Goal: Task Accomplishment & Management: Manage account settings

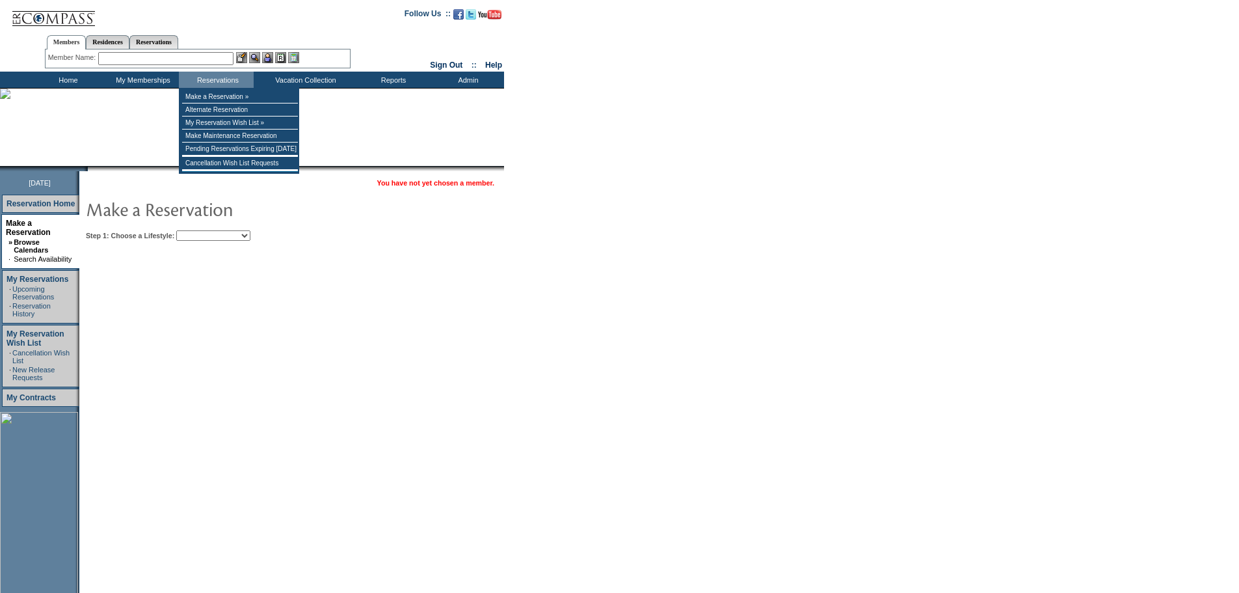
click at [188, 59] on input "text" at bounding box center [165, 58] width 135 height 13
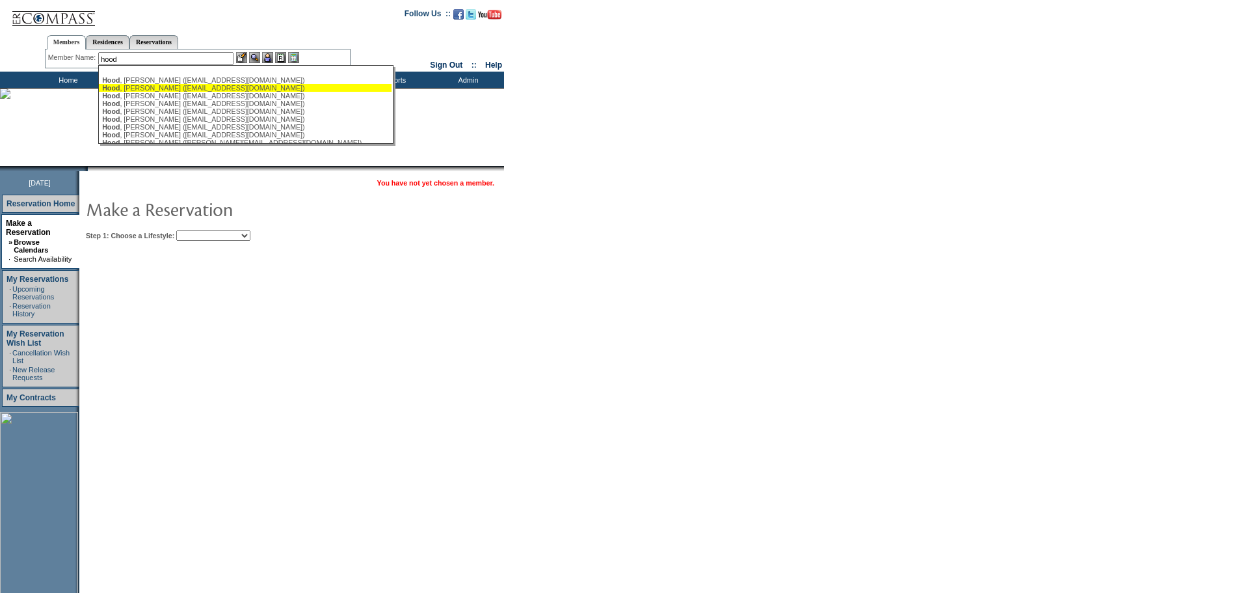
click at [150, 88] on div "[PERSON_NAME] ([EMAIL_ADDRESS][DOMAIN_NAME])" at bounding box center [245, 88] width 286 height 8
type input "[PERSON_NAME] ([EMAIL_ADDRESS][DOMAIN_NAME])"
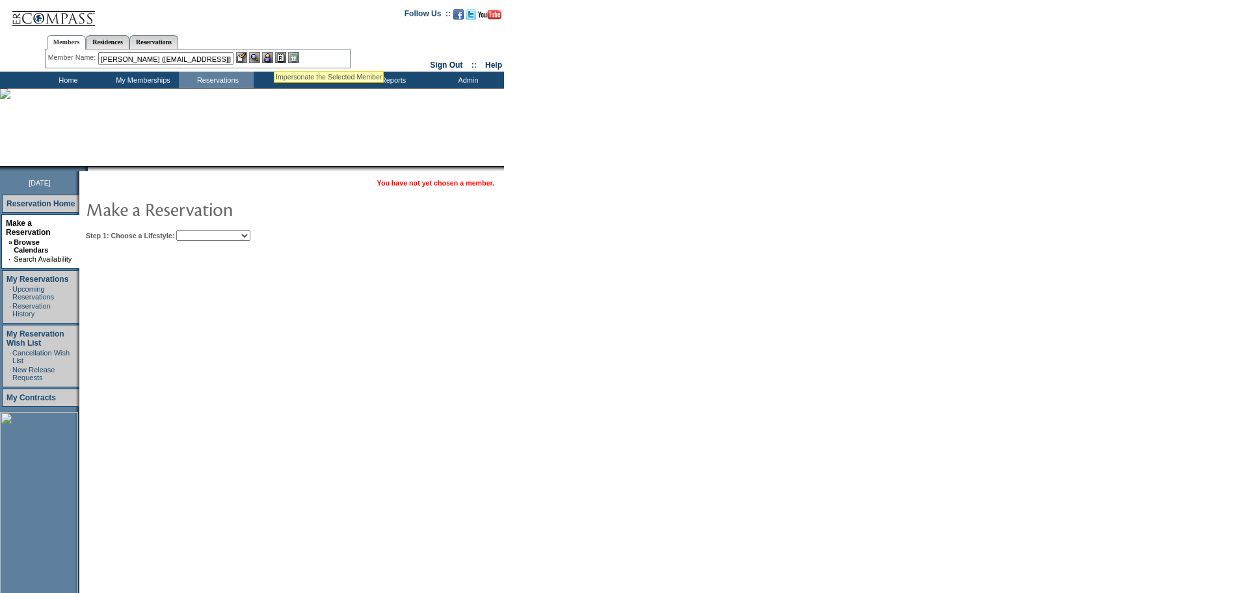
click at [271, 55] on img at bounding box center [267, 57] width 11 height 11
click at [258, 57] on img at bounding box center [254, 57] width 11 height 11
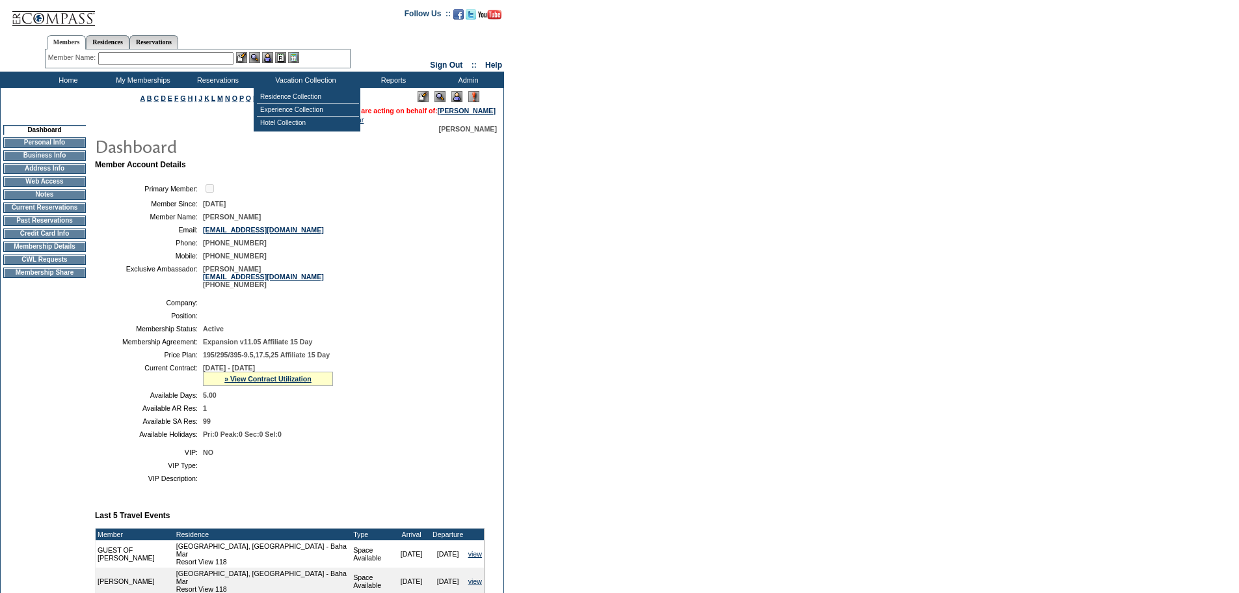
click at [698, 171] on form "Follow Us ::" at bounding box center [619, 419] width 1239 height 839
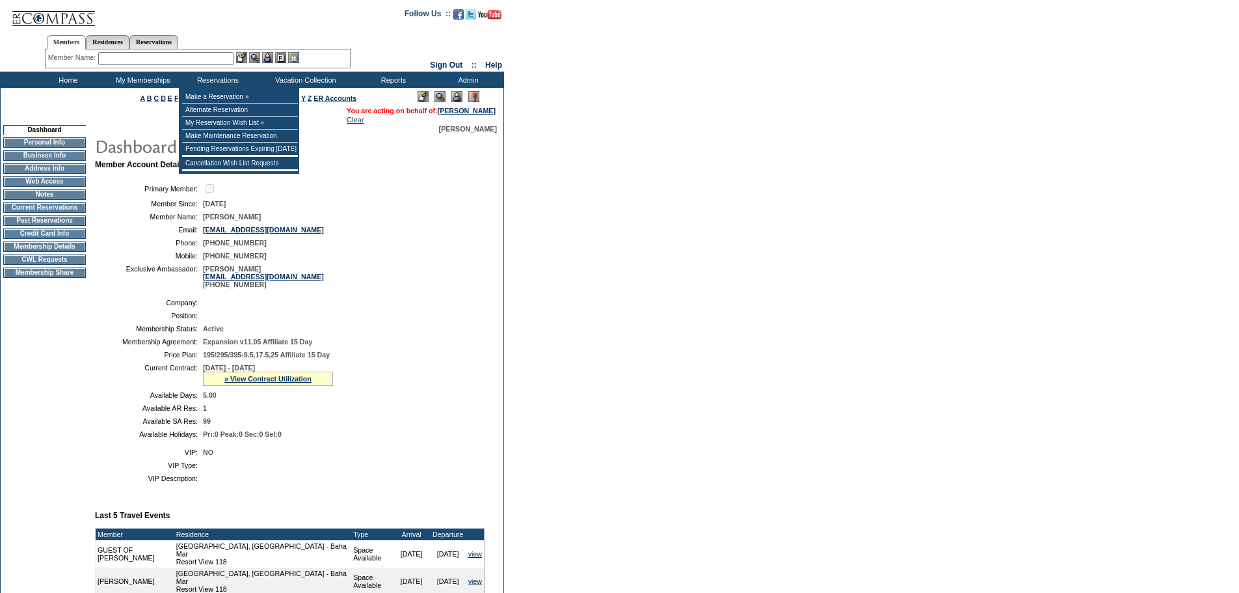
click at [170, 59] on input "text" at bounding box center [165, 58] width 135 height 13
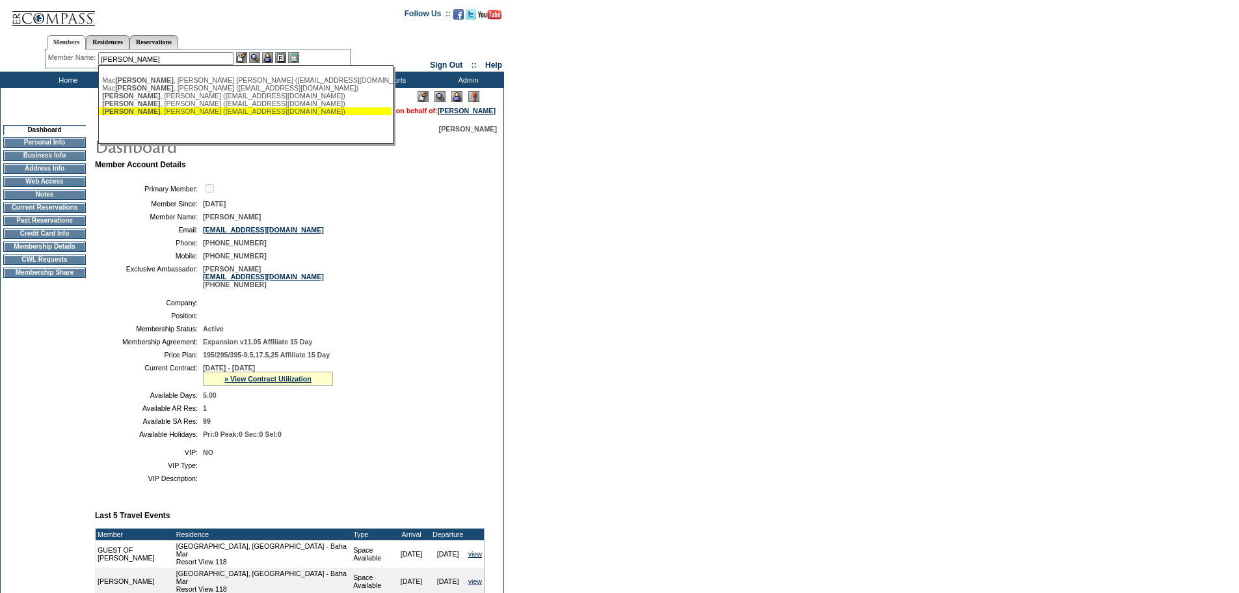
click at [169, 115] on div "Naughton , Timothy (timn@avalonbay.com)" at bounding box center [245, 111] width 286 height 8
type input "Naughton, Timothy (timn@avalonbay.com)"
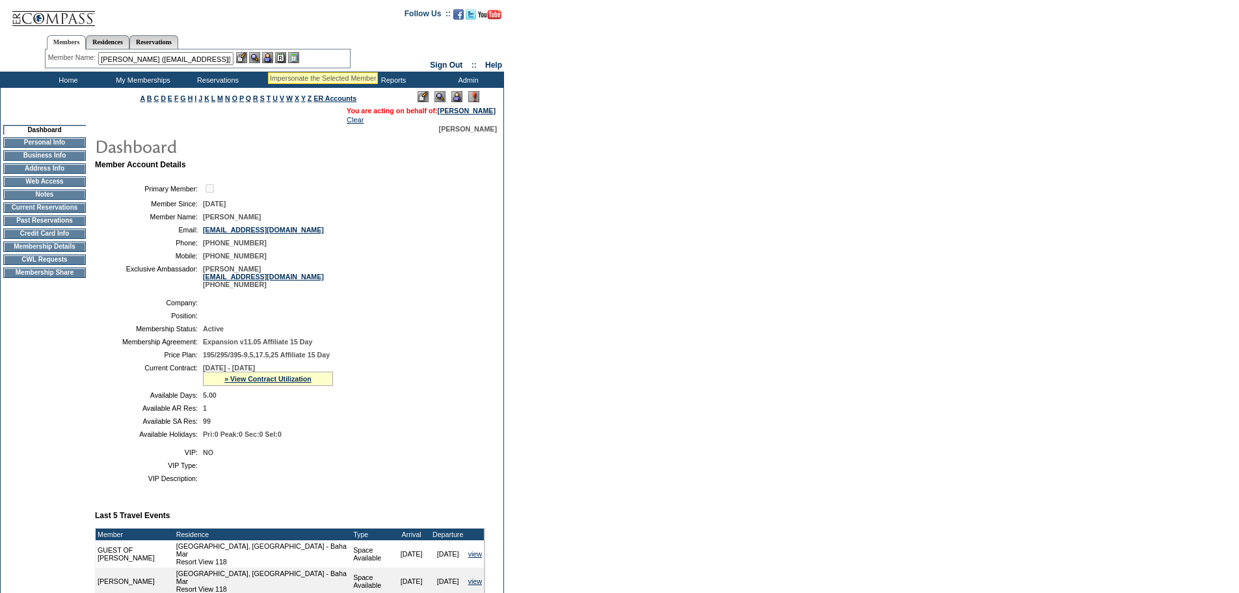
click at [268, 56] on img at bounding box center [267, 57] width 11 height 11
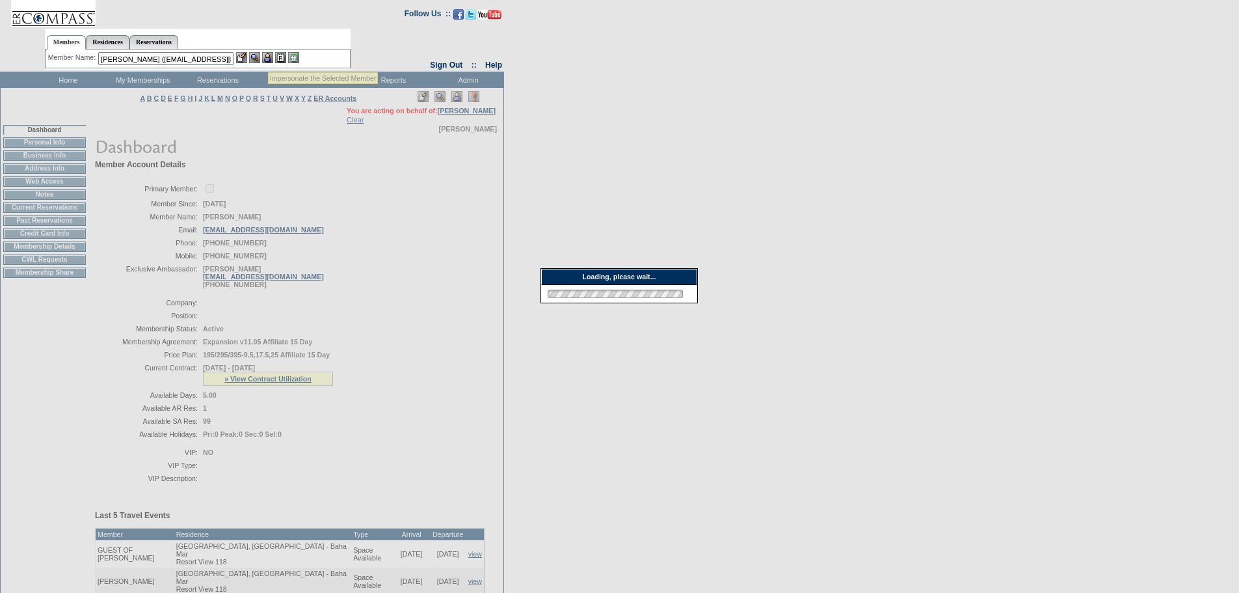
click at [251, 59] on div at bounding box center [267, 57] width 63 height 11
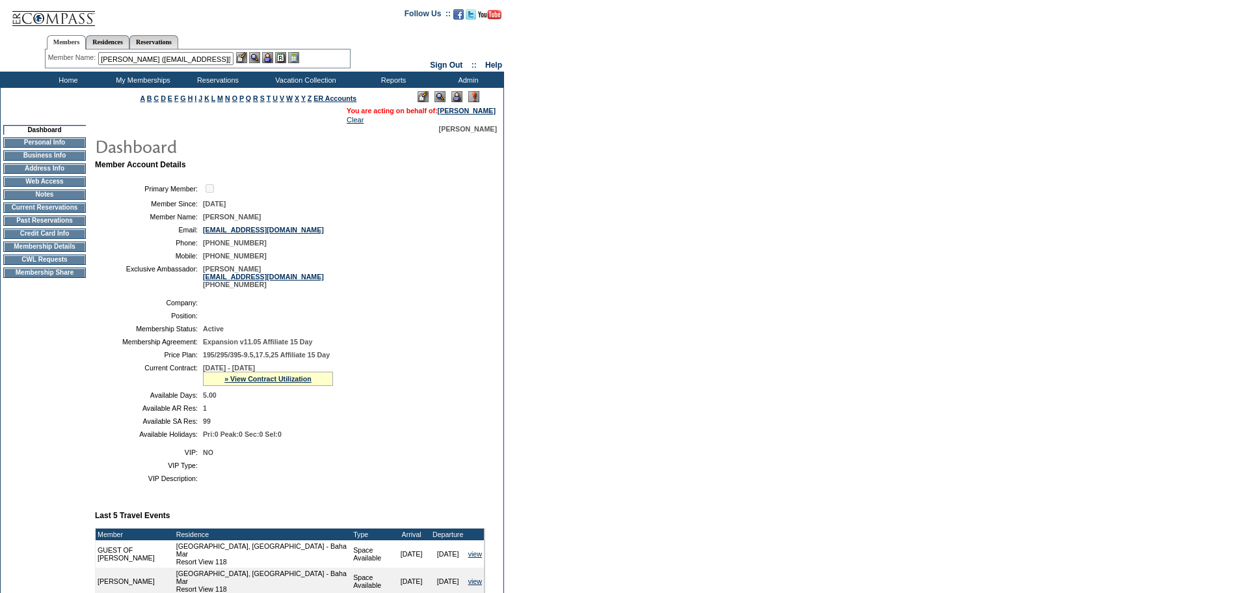
click at [259, 55] on img at bounding box center [254, 57] width 11 height 11
